Goal: Transaction & Acquisition: Purchase product/service

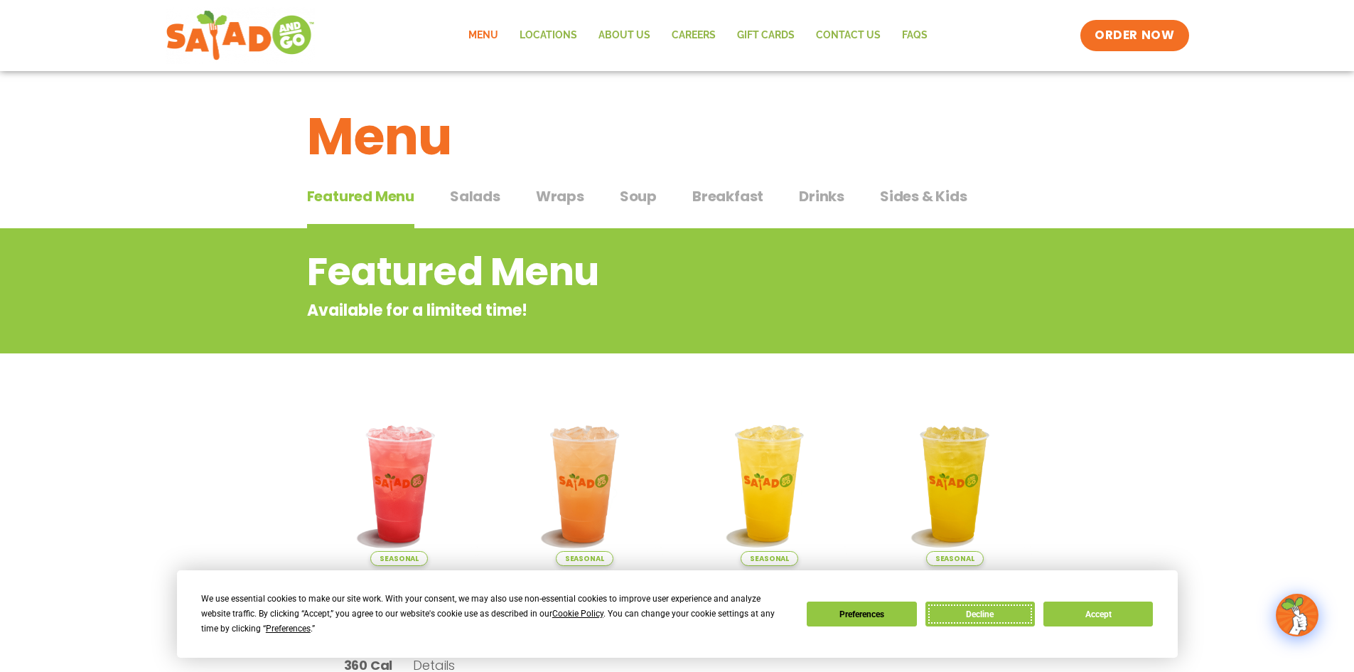
click at [983, 618] on button "Decline" at bounding box center [980, 613] width 109 height 25
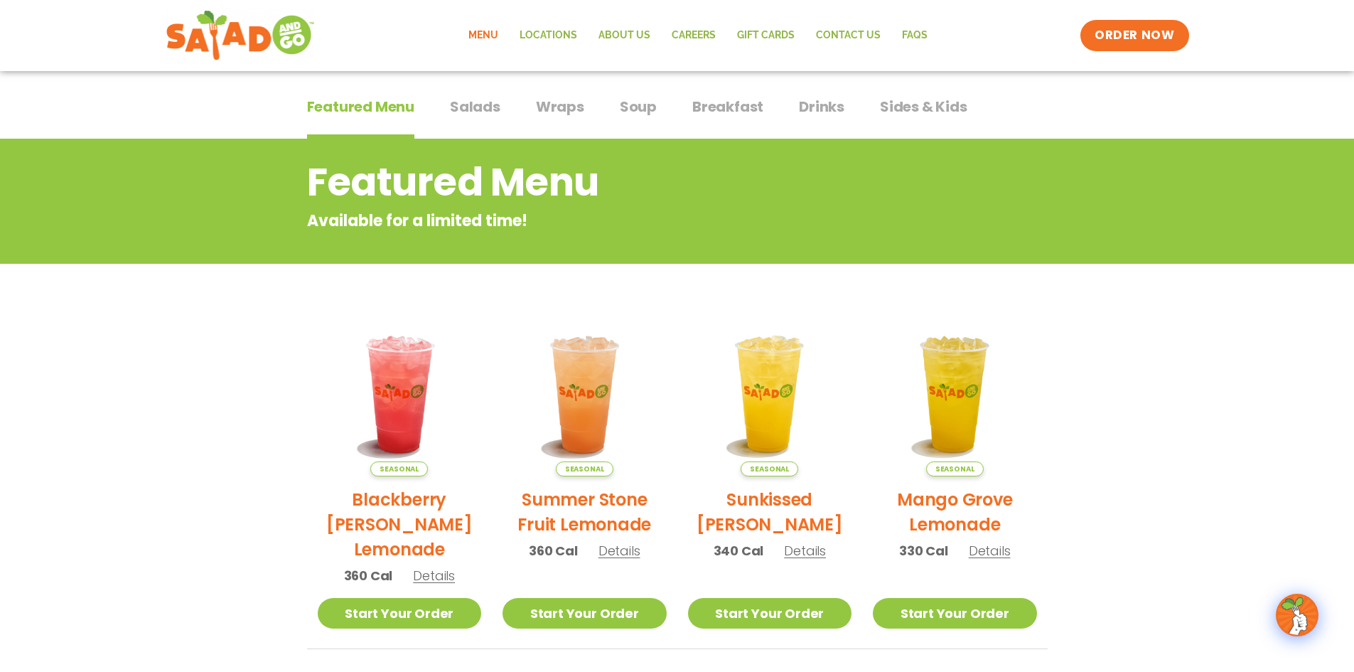
scroll to position [71, 0]
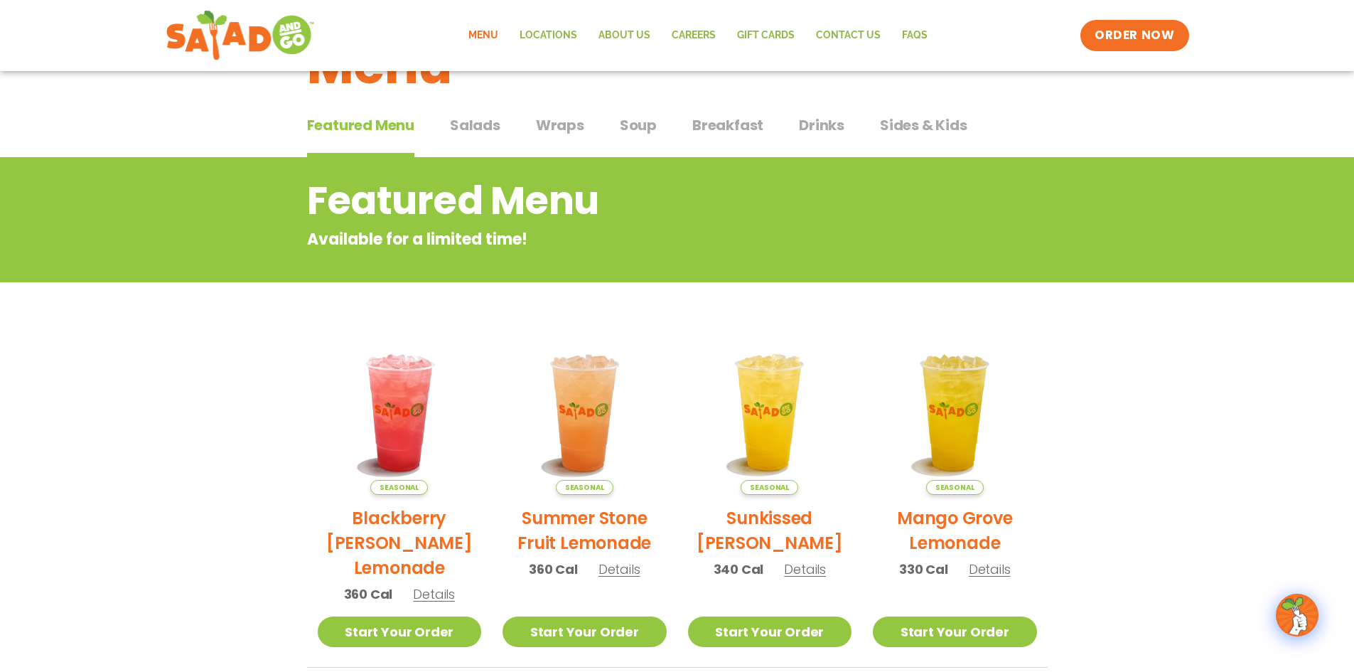
click at [486, 129] on span "Salads" at bounding box center [475, 124] width 50 height 21
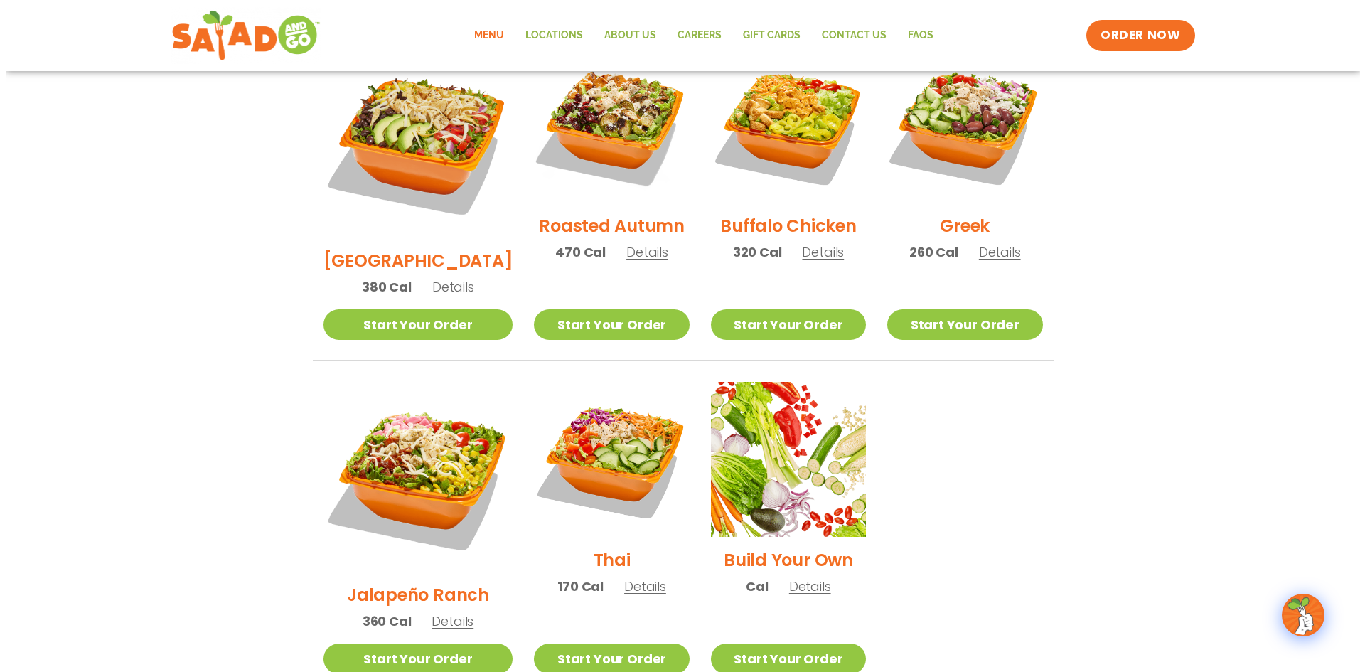
scroll to position [782, 0]
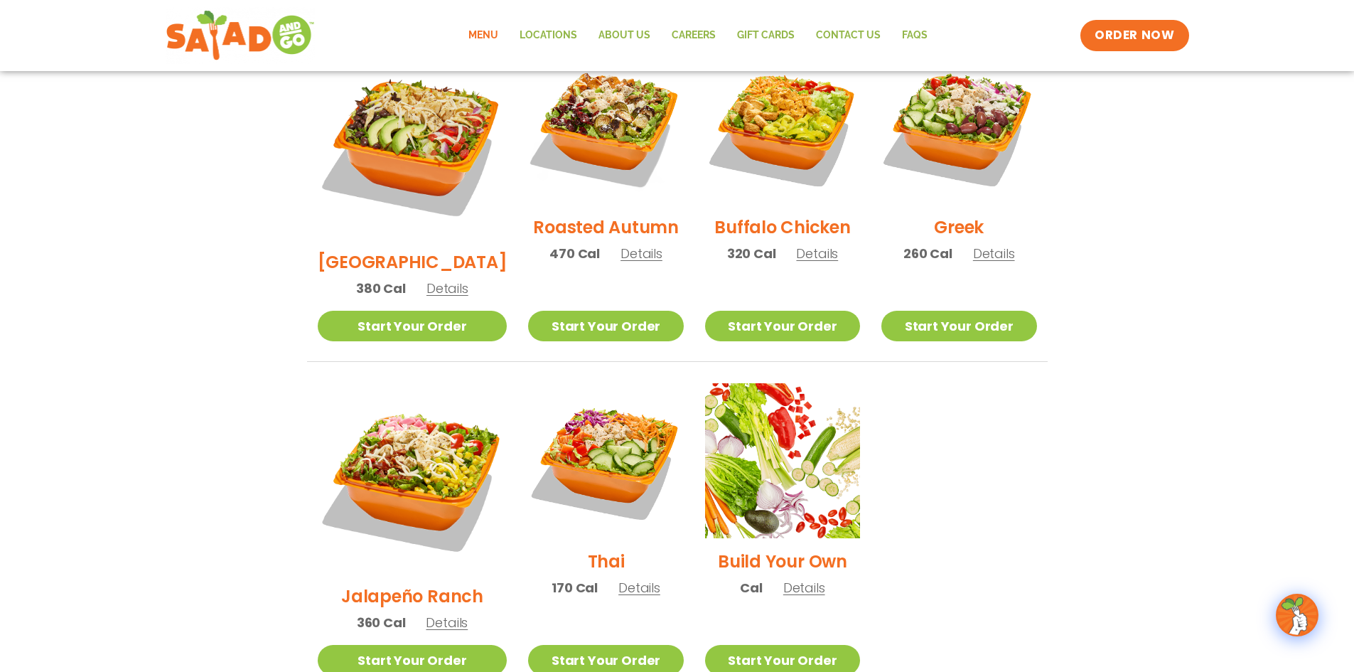
drag, startPoint x: 408, startPoint y: 508, endPoint x: 421, endPoint y: 544, distance: 37.8
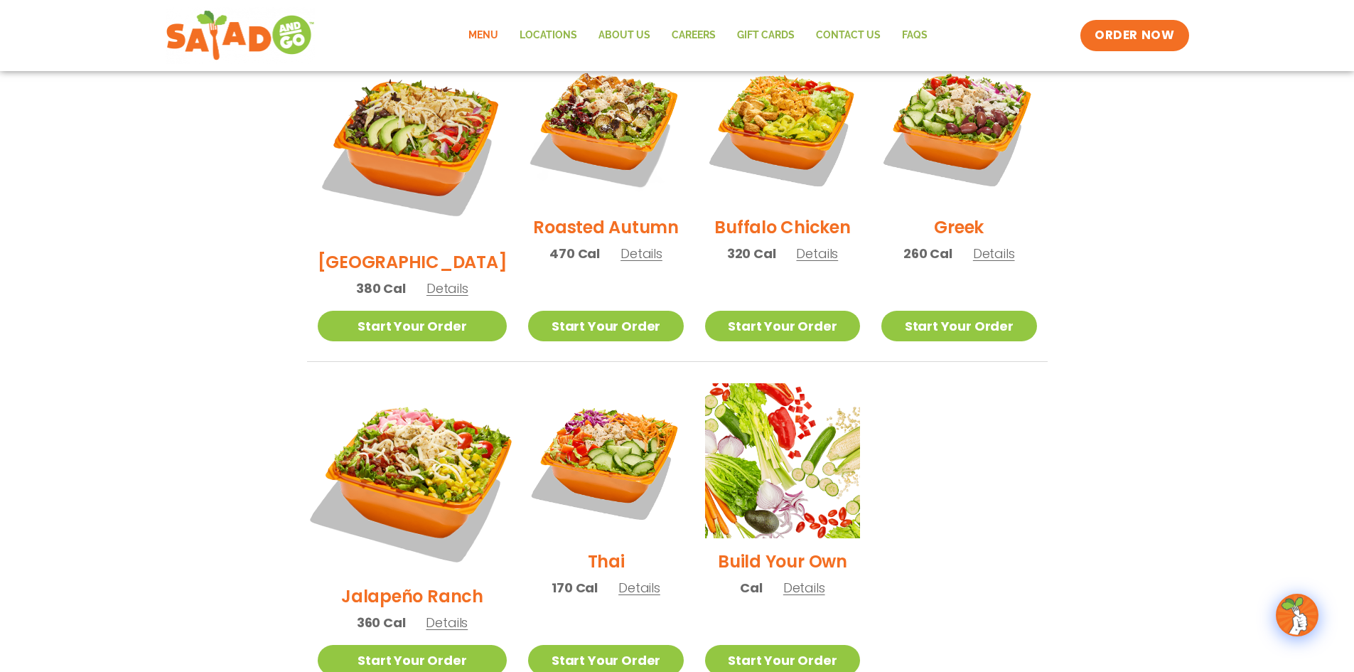
drag, startPoint x: 421, startPoint y: 544, endPoint x: 394, endPoint y: 449, distance: 99.0
drag, startPoint x: 394, startPoint y: 449, endPoint x: 365, endPoint y: 515, distance: 72.2
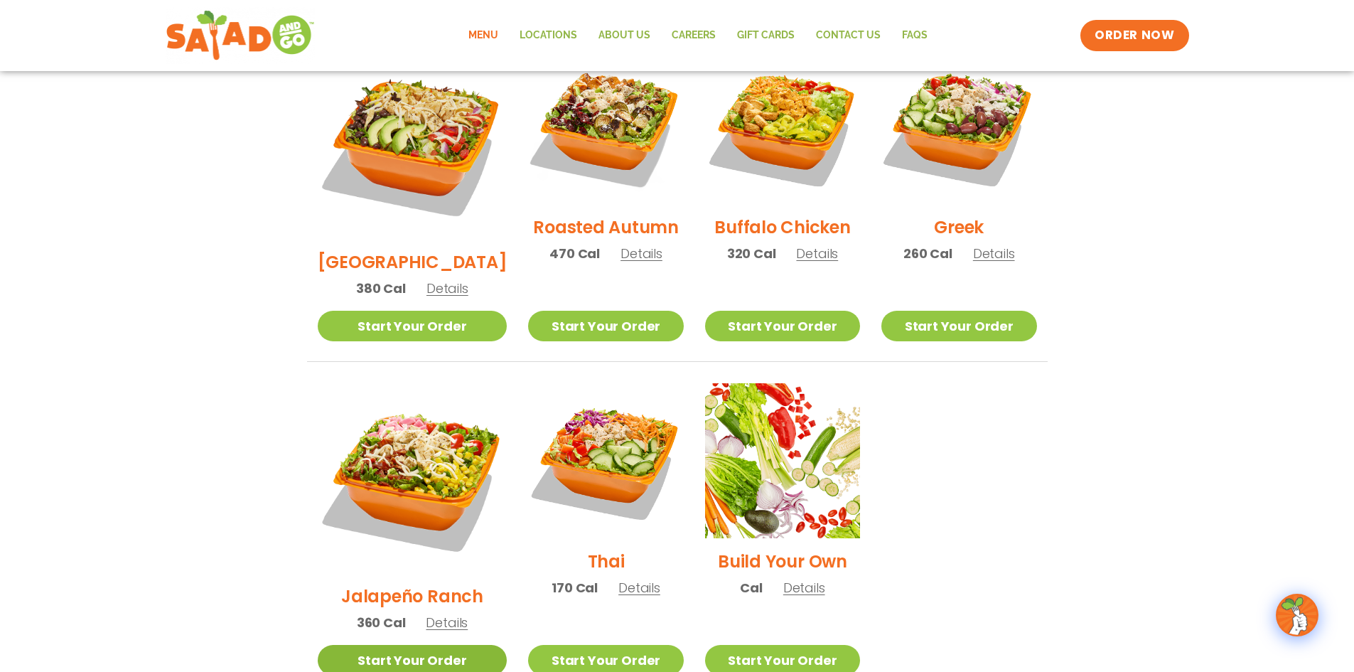
drag, startPoint x: 365, startPoint y: 515, endPoint x: 395, endPoint y: 592, distance: 83.3
drag, startPoint x: 395, startPoint y: 592, endPoint x: 284, endPoint y: 400, distance: 222.0
click at [284, 400] on section "Salads Our house-made dressings make our huge portions even more delicious. Goo…" at bounding box center [677, 71] width 1354 height 1250
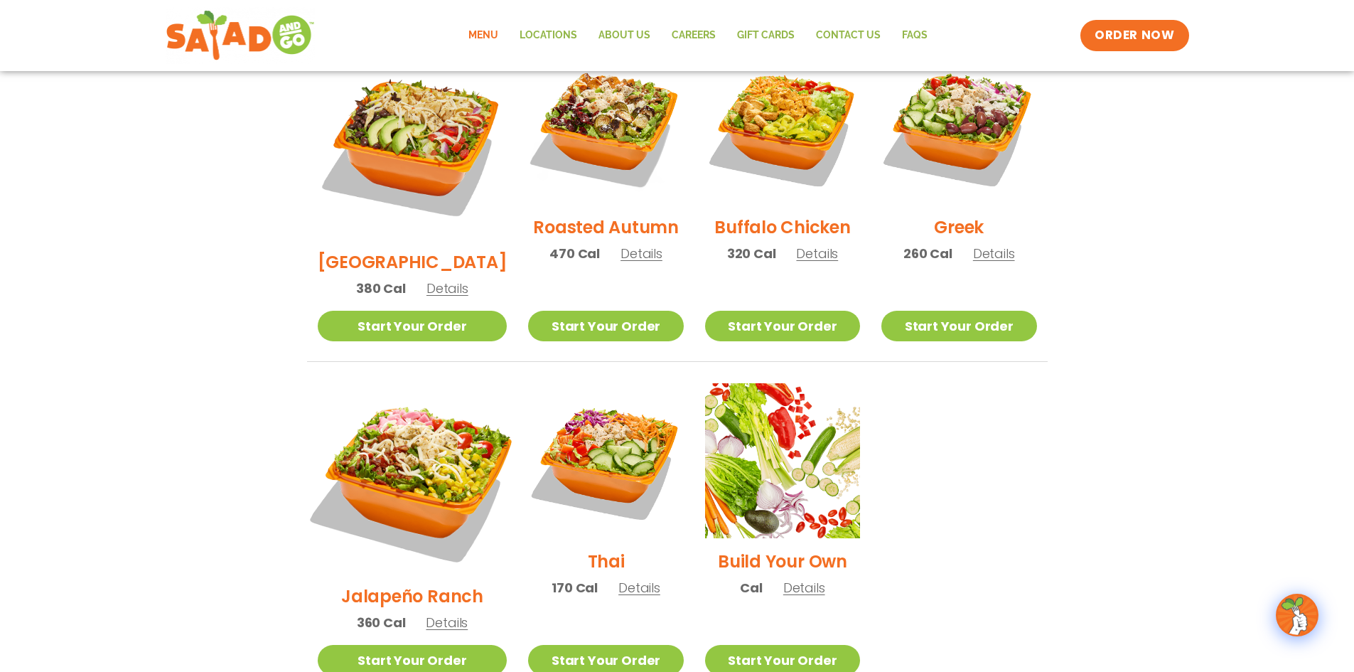
click at [390, 419] on img at bounding box center [412, 478] width 222 height 222
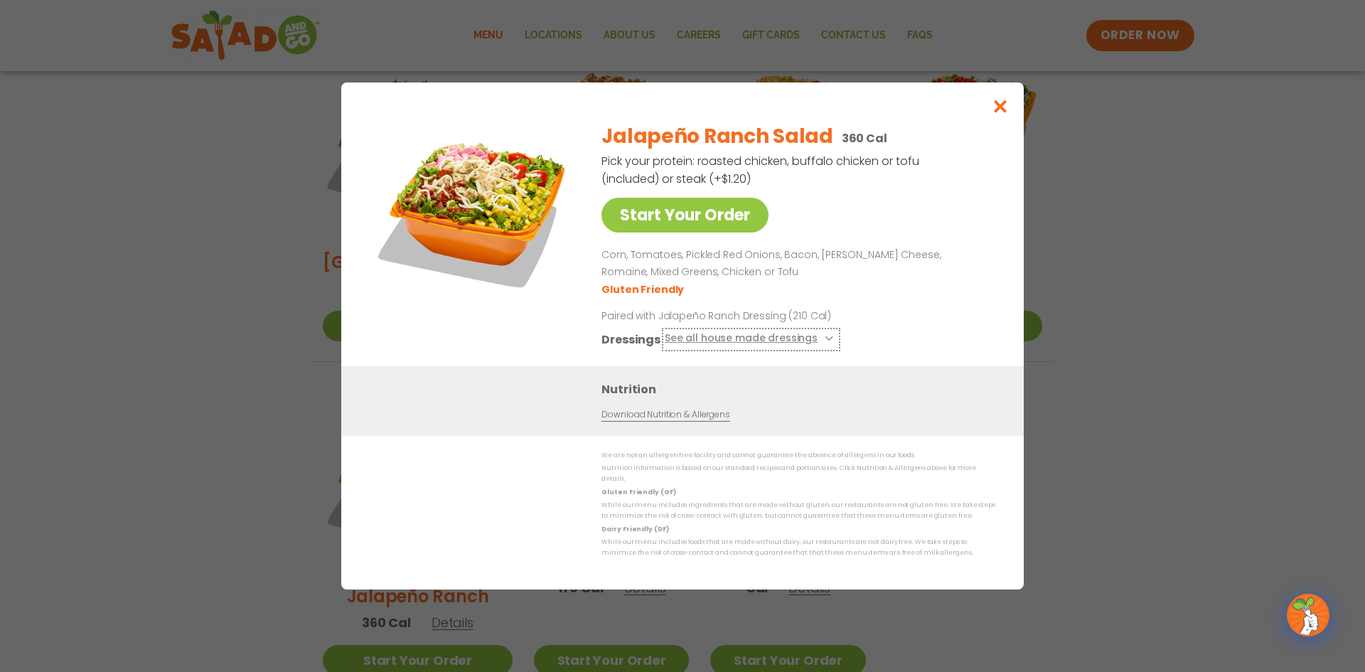
click at [825, 341] on icon at bounding box center [828, 339] width 6 height 6
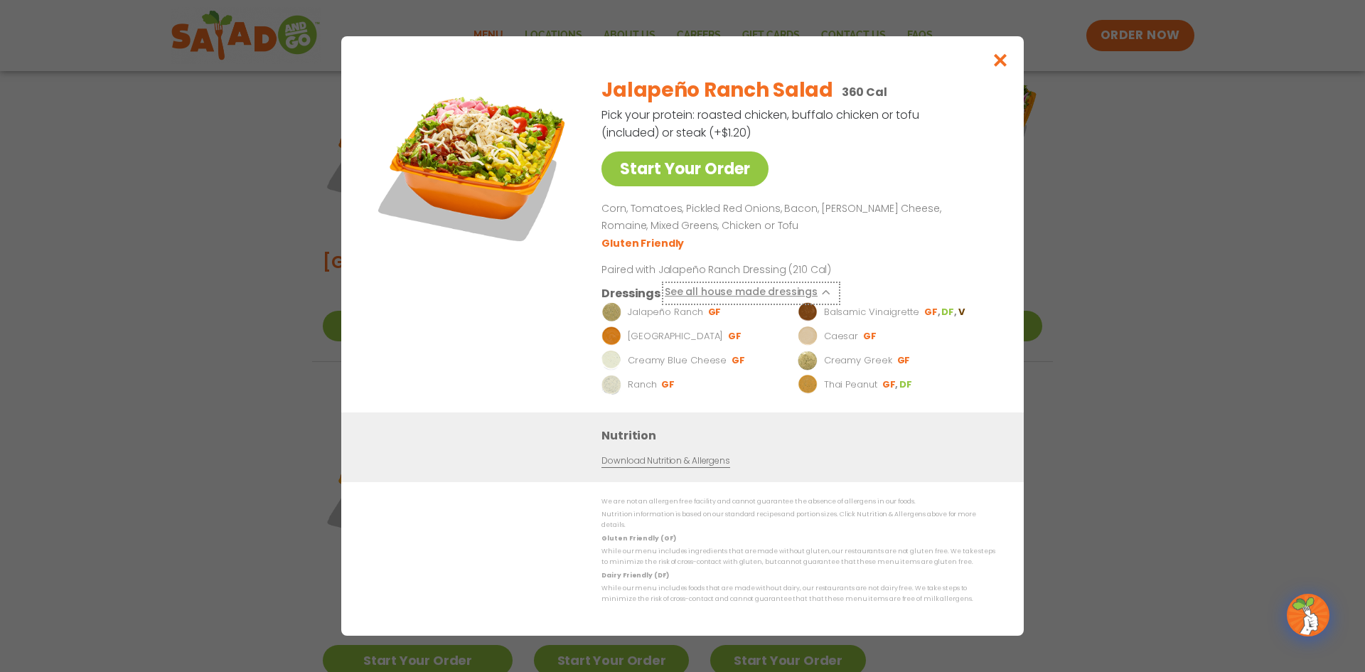
click at [824, 301] on button "See all house made dressings" at bounding box center [751, 293] width 173 height 18
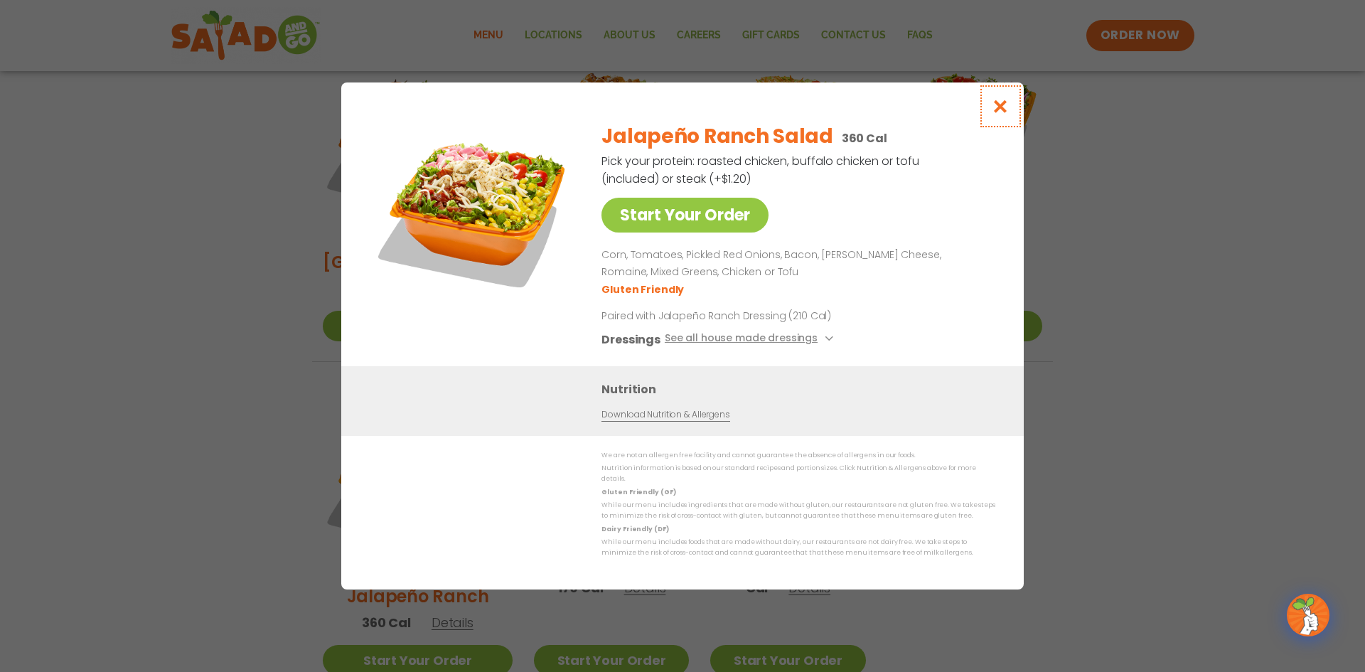
click at [1002, 114] on icon "Close modal" at bounding box center [1001, 106] width 18 height 15
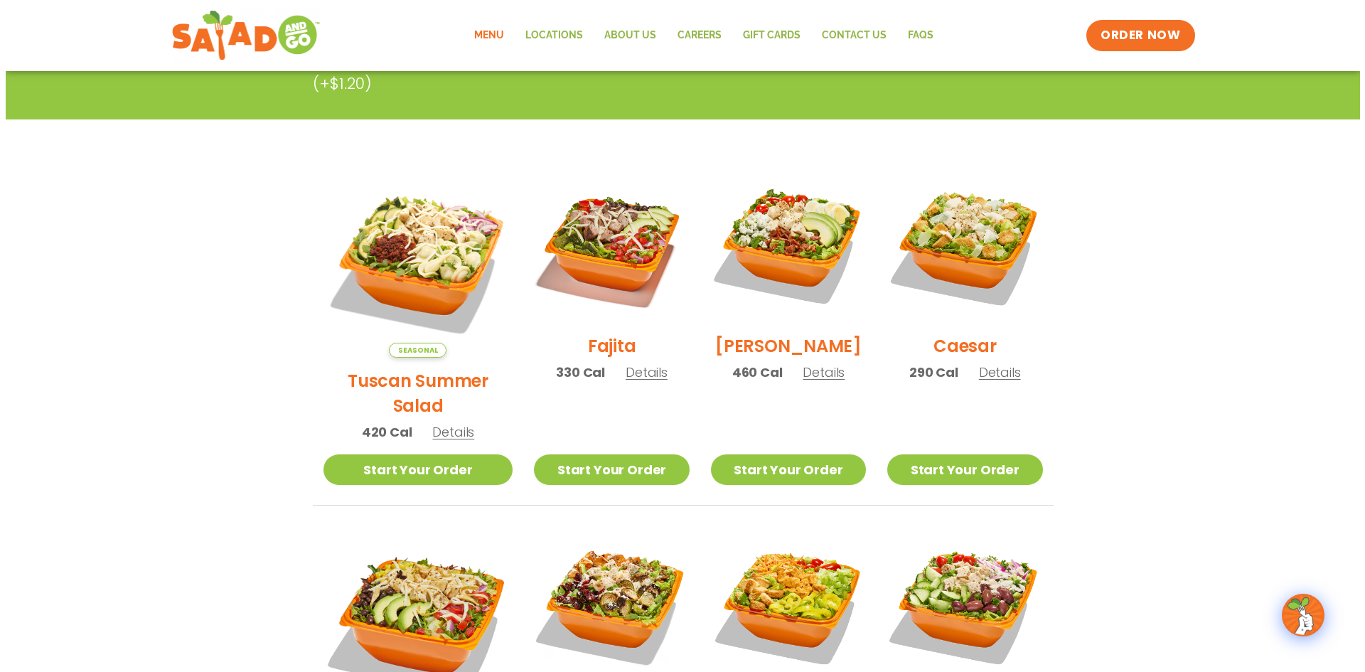
scroll to position [302, 0]
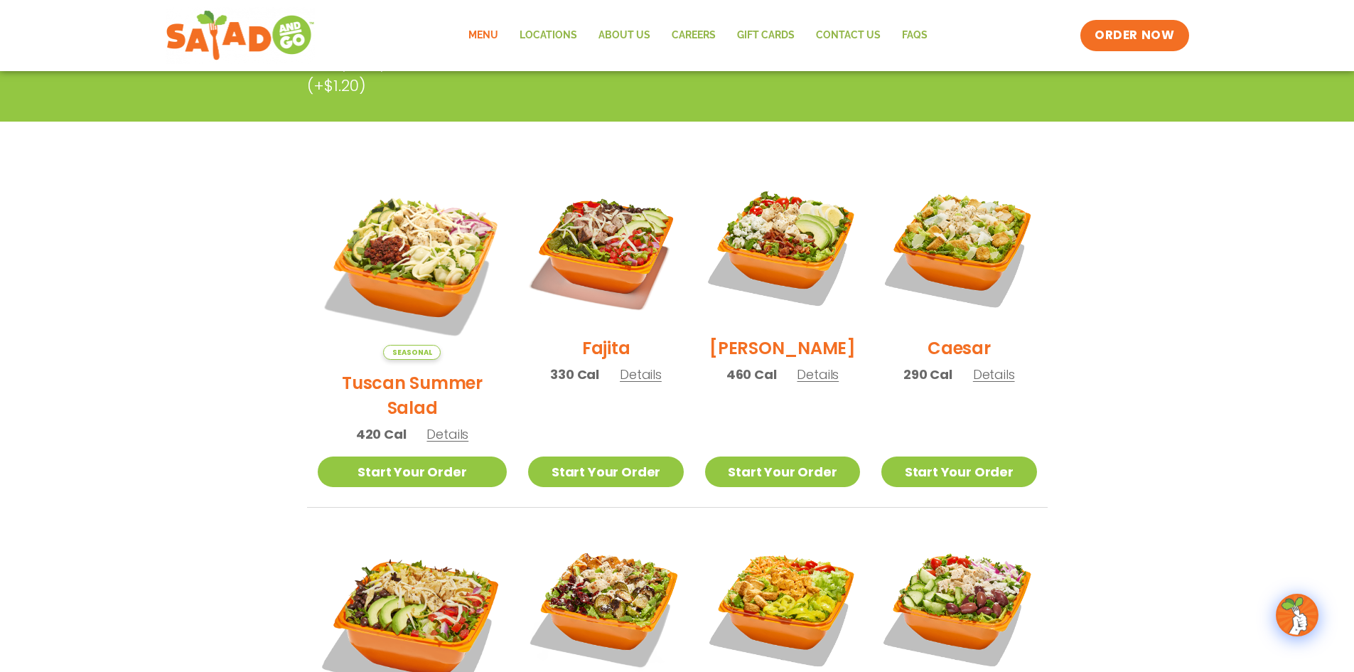
click at [421, 291] on img at bounding box center [413, 265] width 190 height 190
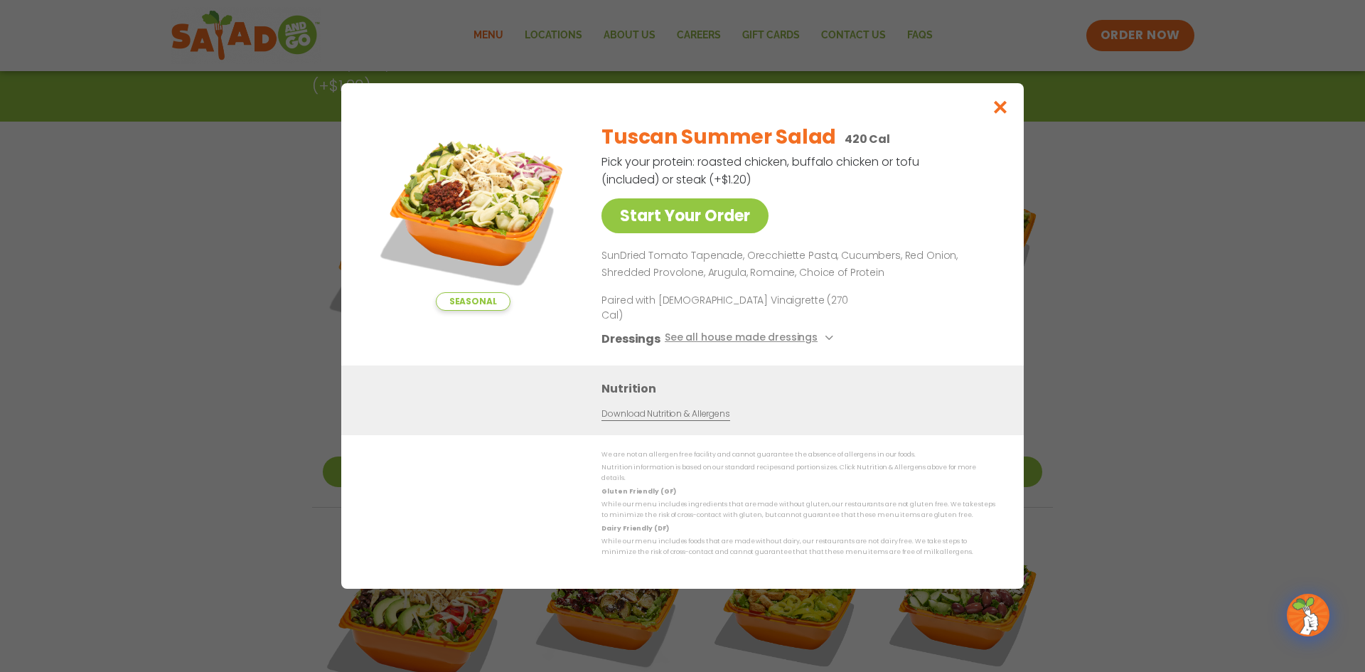
click at [481, 227] on img at bounding box center [472, 211] width 199 height 199
